Goal: Check status: Check status

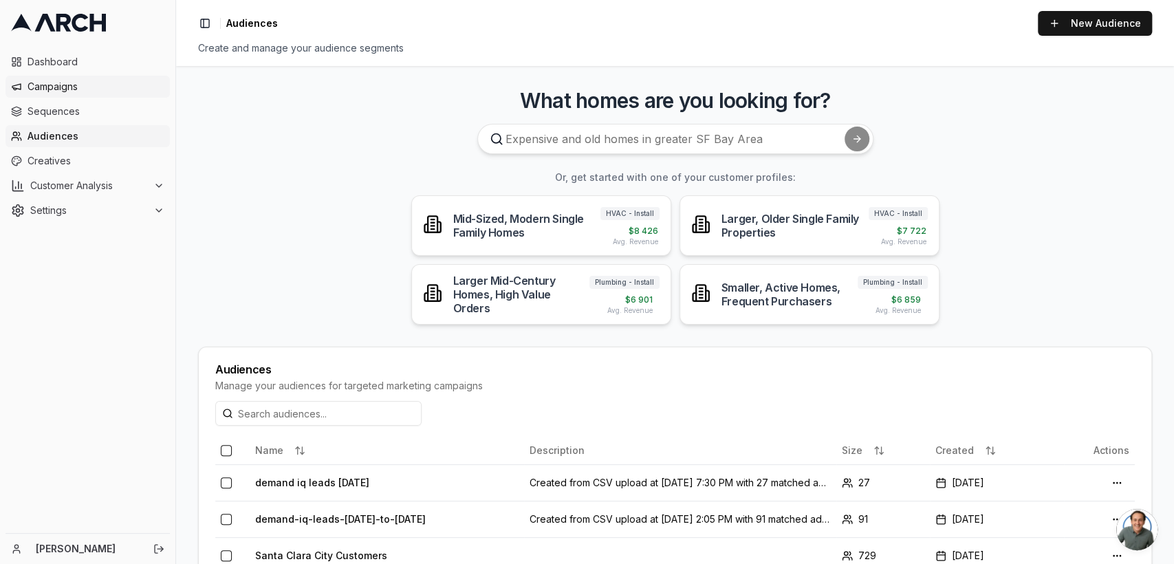
click at [41, 82] on span "Campaigns" at bounding box center [96, 87] width 137 height 14
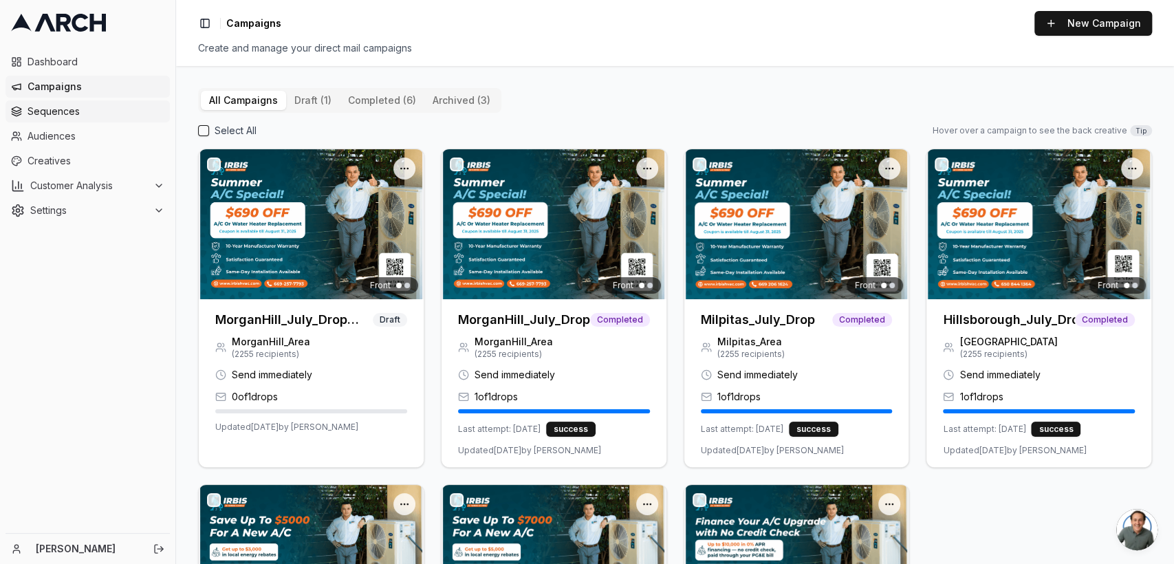
click at [38, 110] on span "Sequences" at bounding box center [96, 112] width 137 height 14
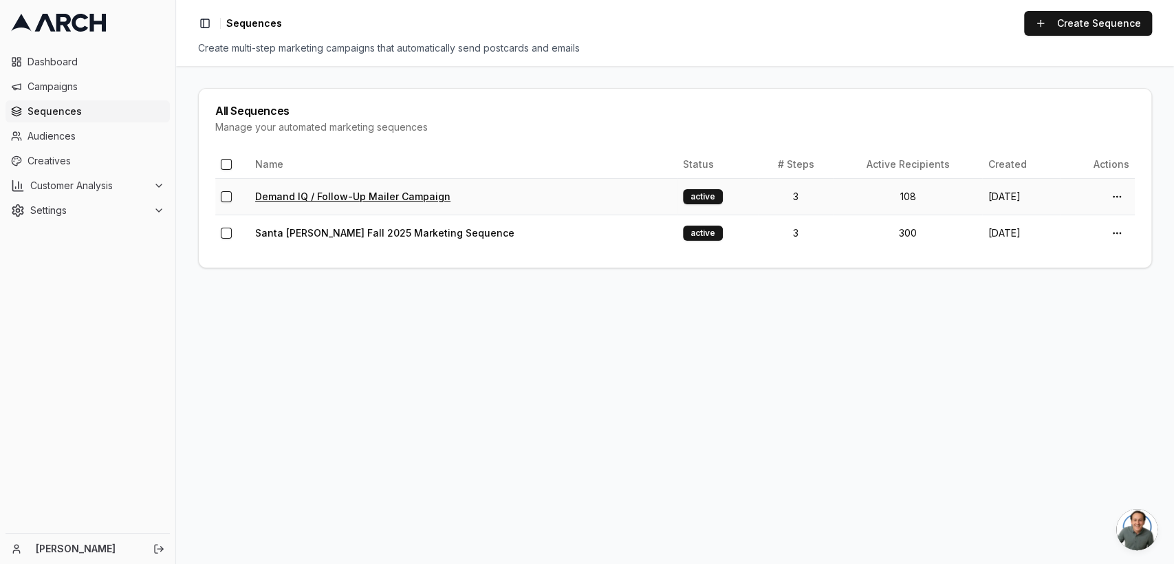
click at [336, 201] on link "Demand IQ / Follow-Up Mailer Campaign" at bounding box center [352, 197] width 195 height 12
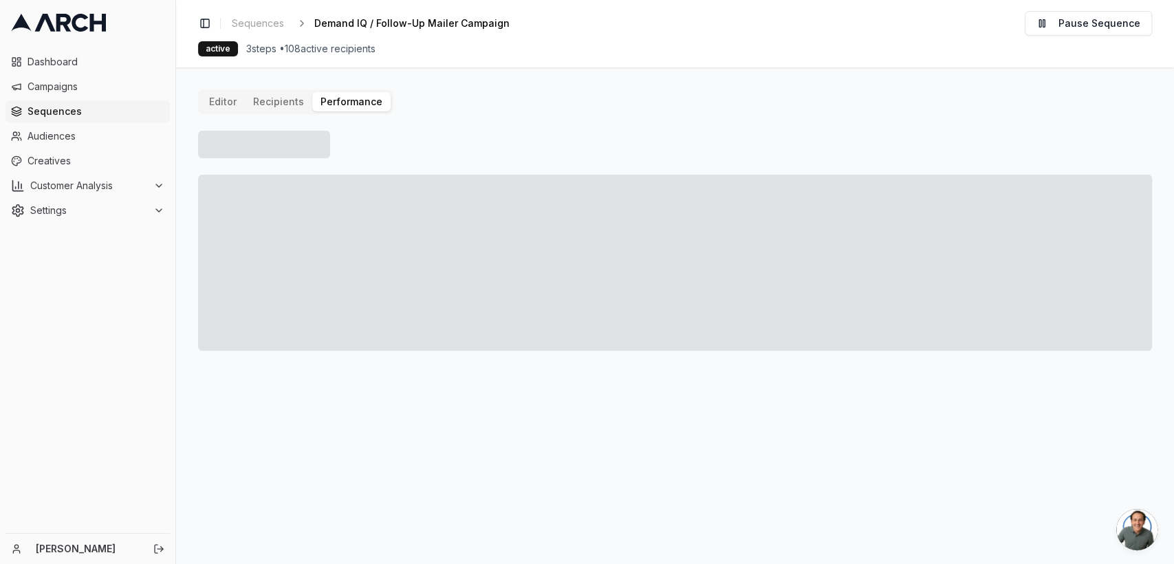
click at [349, 107] on button "Performance" at bounding box center [351, 101] width 78 height 19
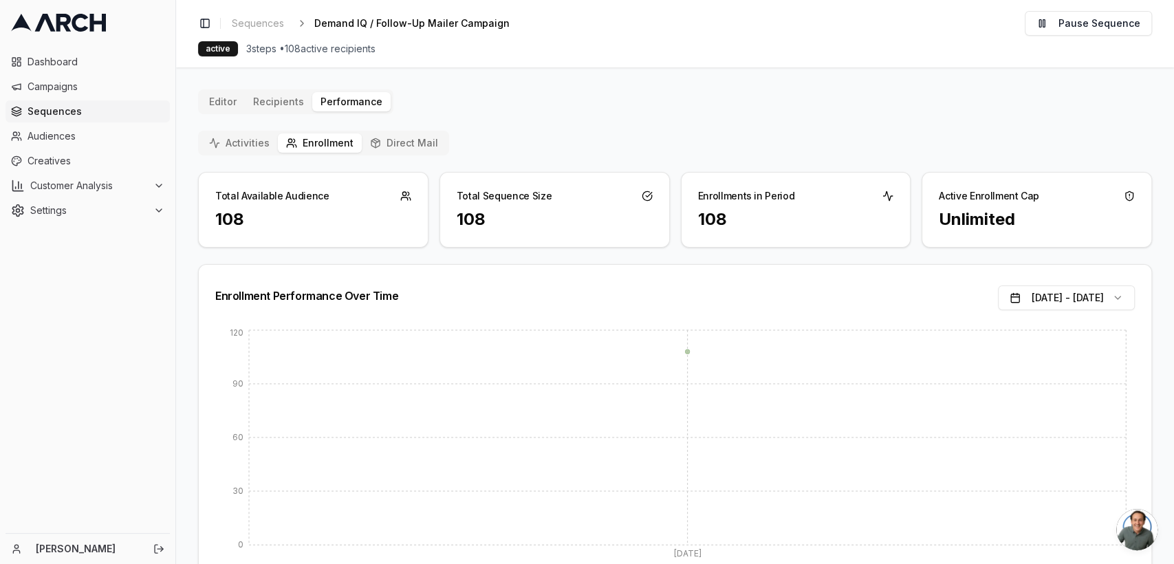
scroll to position [61, 0]
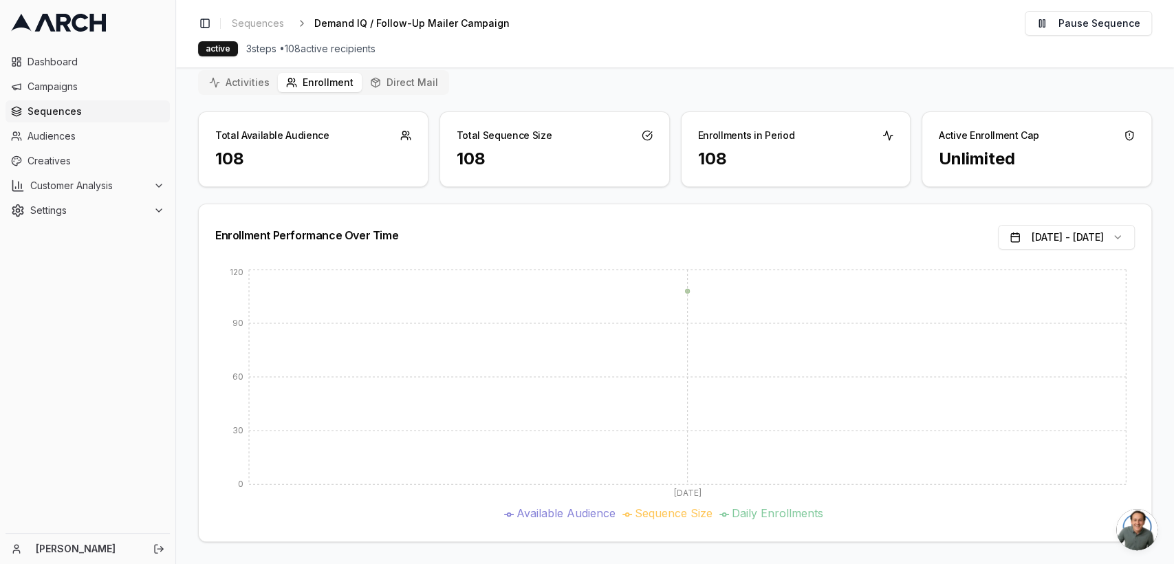
click at [416, 82] on button "Direct Mail" at bounding box center [404, 82] width 85 height 19
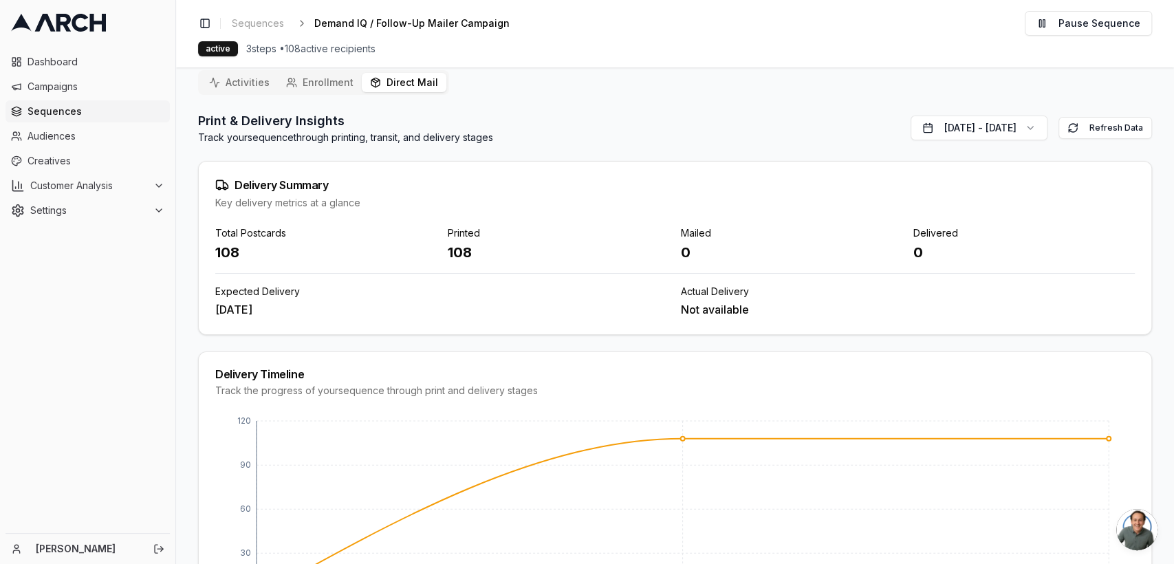
scroll to position [170, 0]
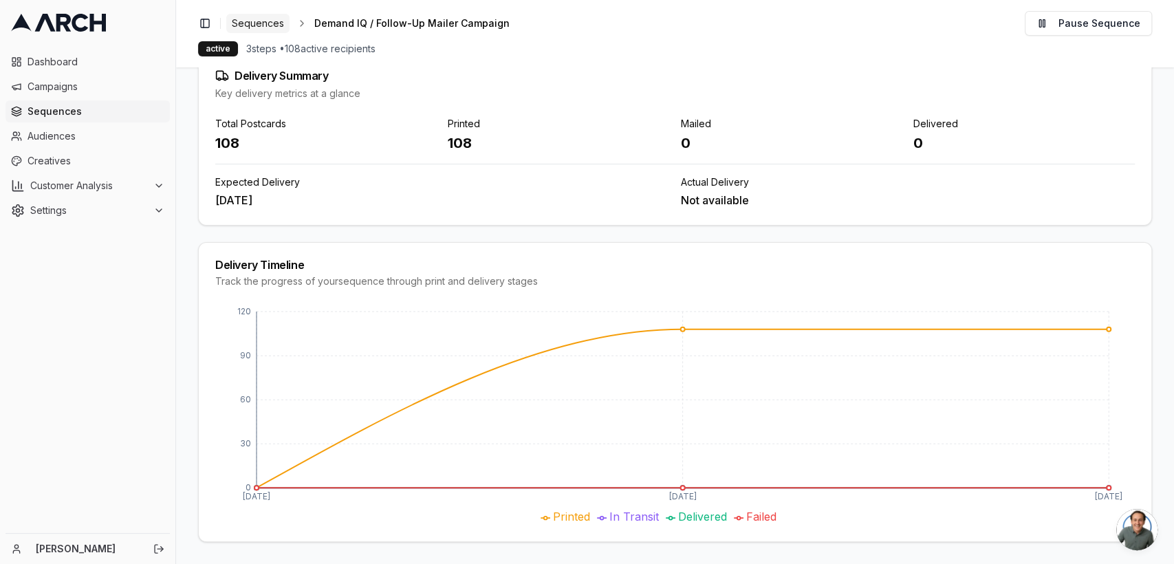
click at [275, 18] on span "Sequences" at bounding box center [258, 24] width 52 height 14
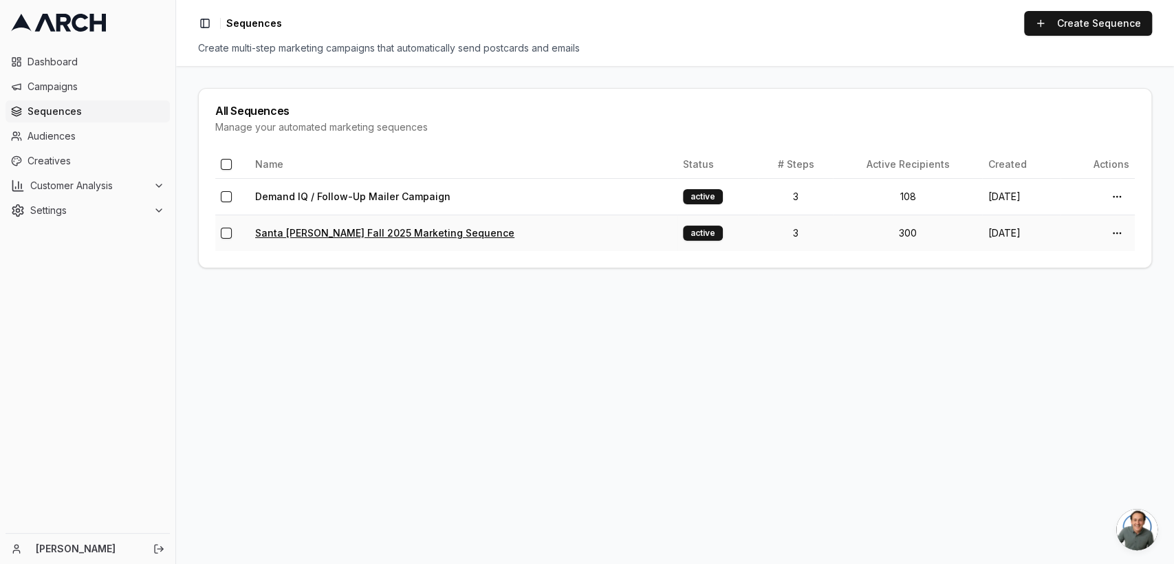
click at [353, 233] on link "Santa Clara Fall 2025 Marketing Sequence" at bounding box center [384, 233] width 259 height 12
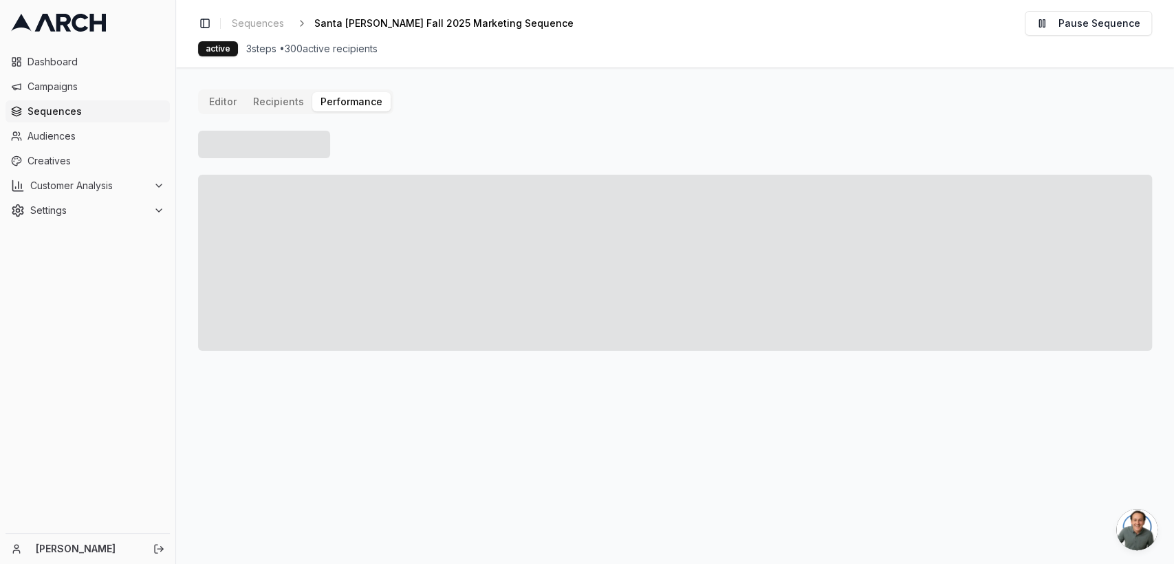
click at [334, 100] on button "Performance" at bounding box center [351, 101] width 78 height 19
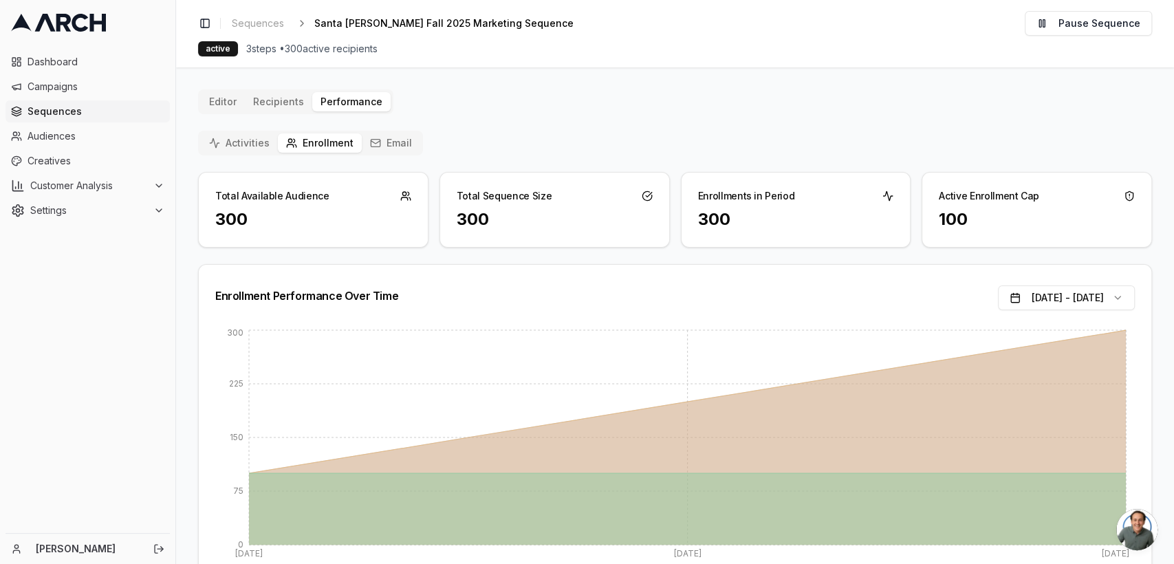
click at [393, 133] on button "Email" at bounding box center [391, 142] width 58 height 19
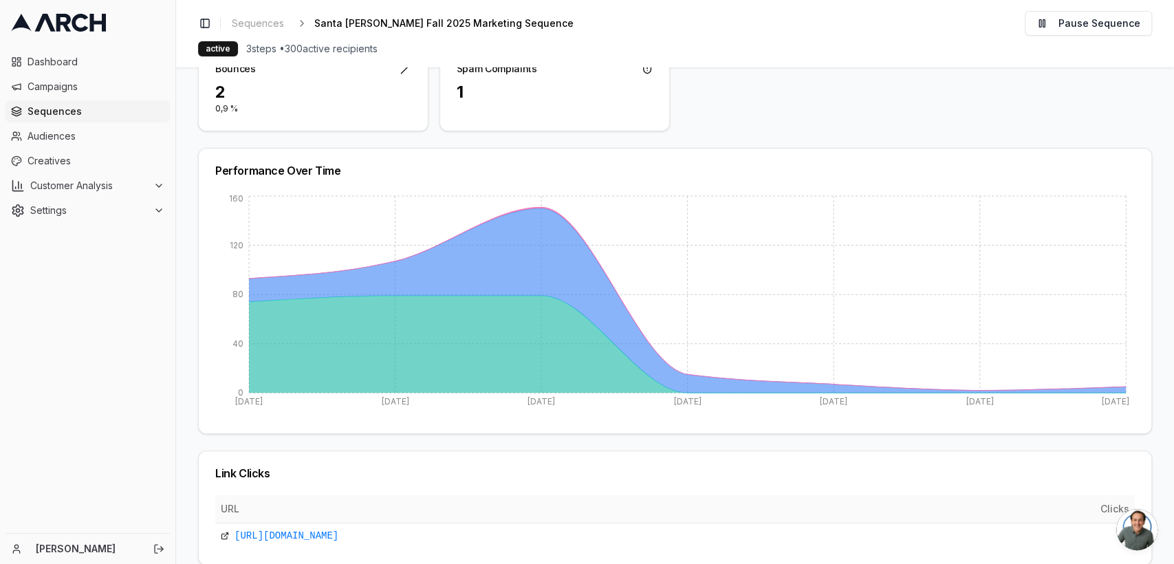
scroll to position [248, 0]
